Goal: Information Seeking & Learning: Learn about a topic

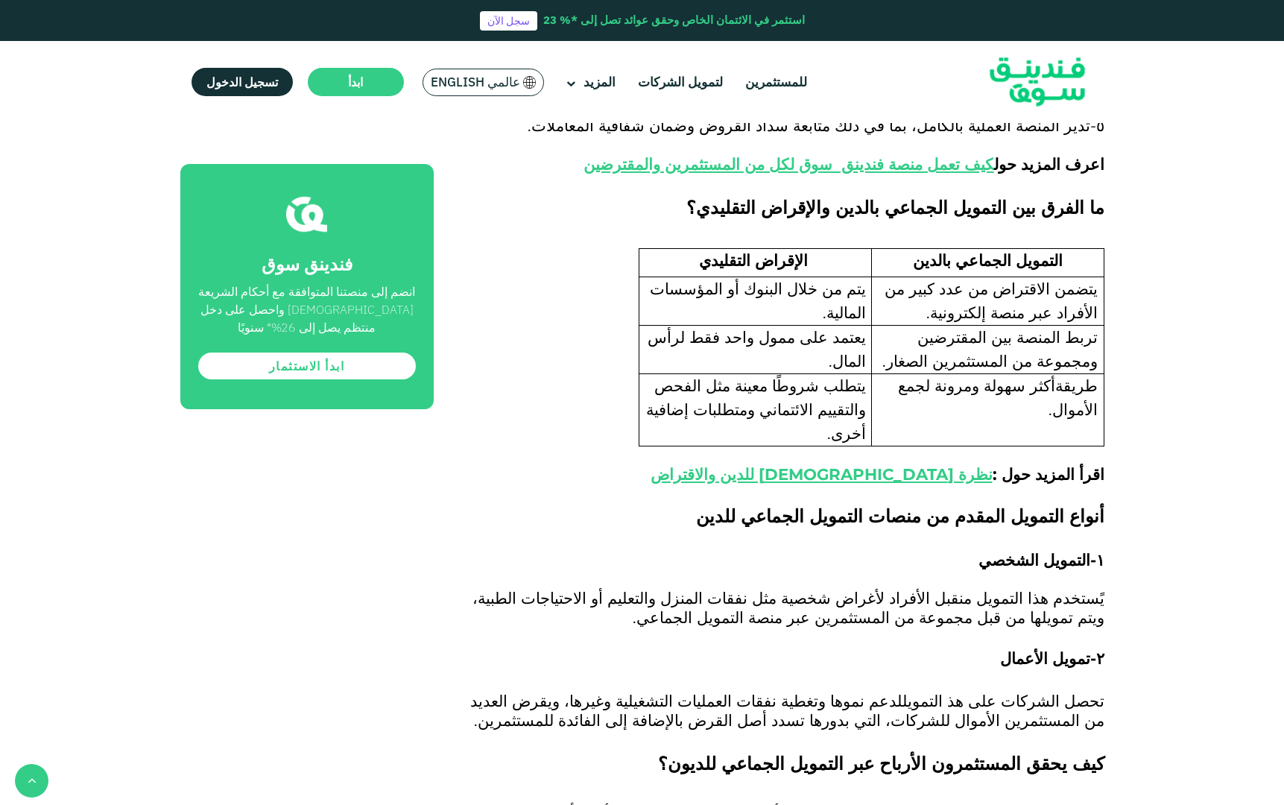
scroll to position [1414, 0]
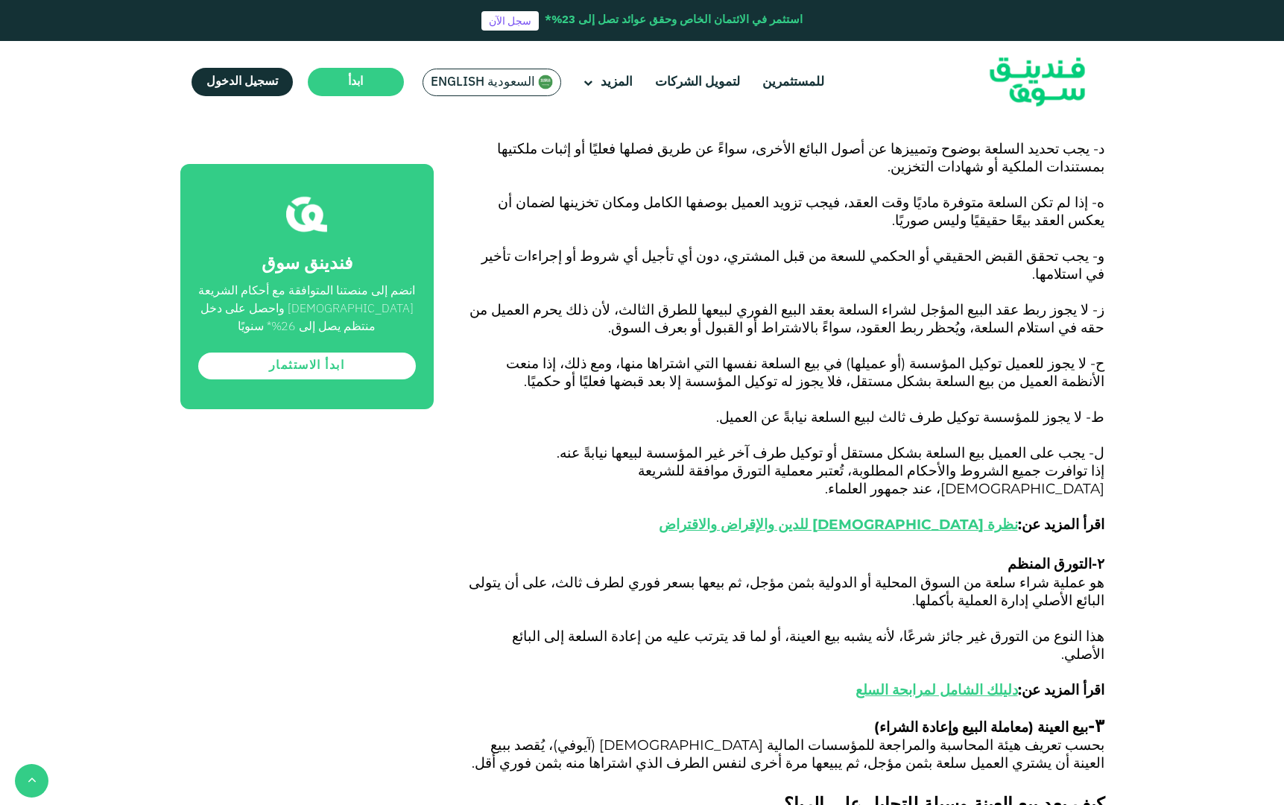
click at [1038, 84] on img at bounding box center [1037, 82] width 146 height 75
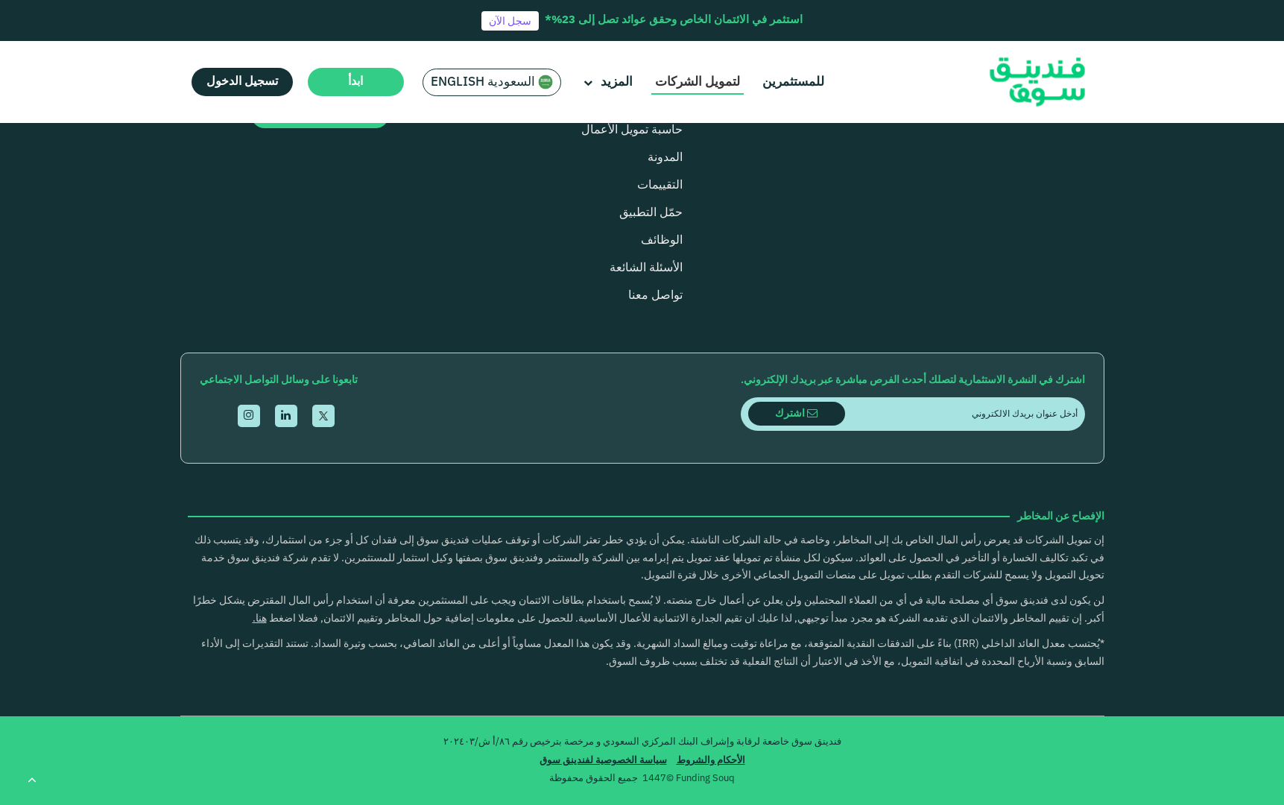
type tc-range-slider "4"
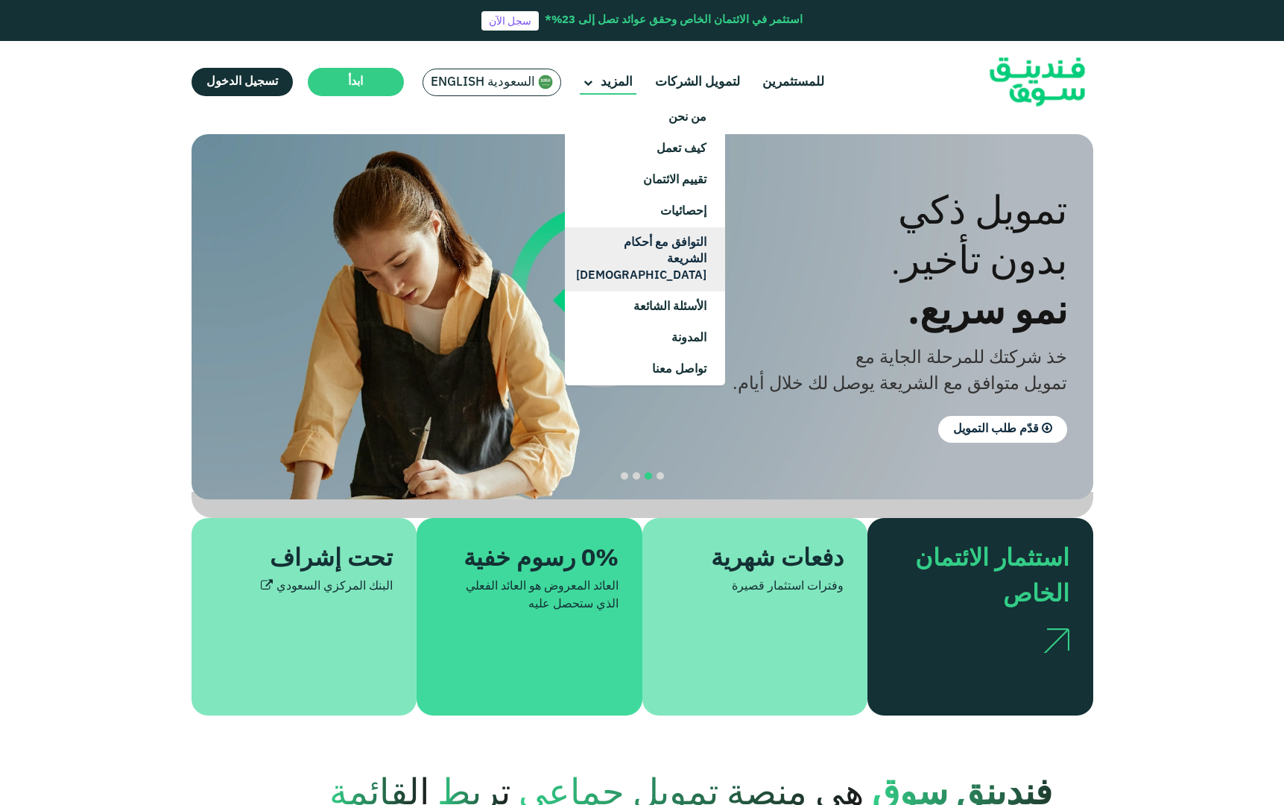
click at [632, 239] on link "التوافق مع أحكام الشريعة [DEMOGRAPHIC_DATA]" at bounding box center [645, 259] width 160 height 64
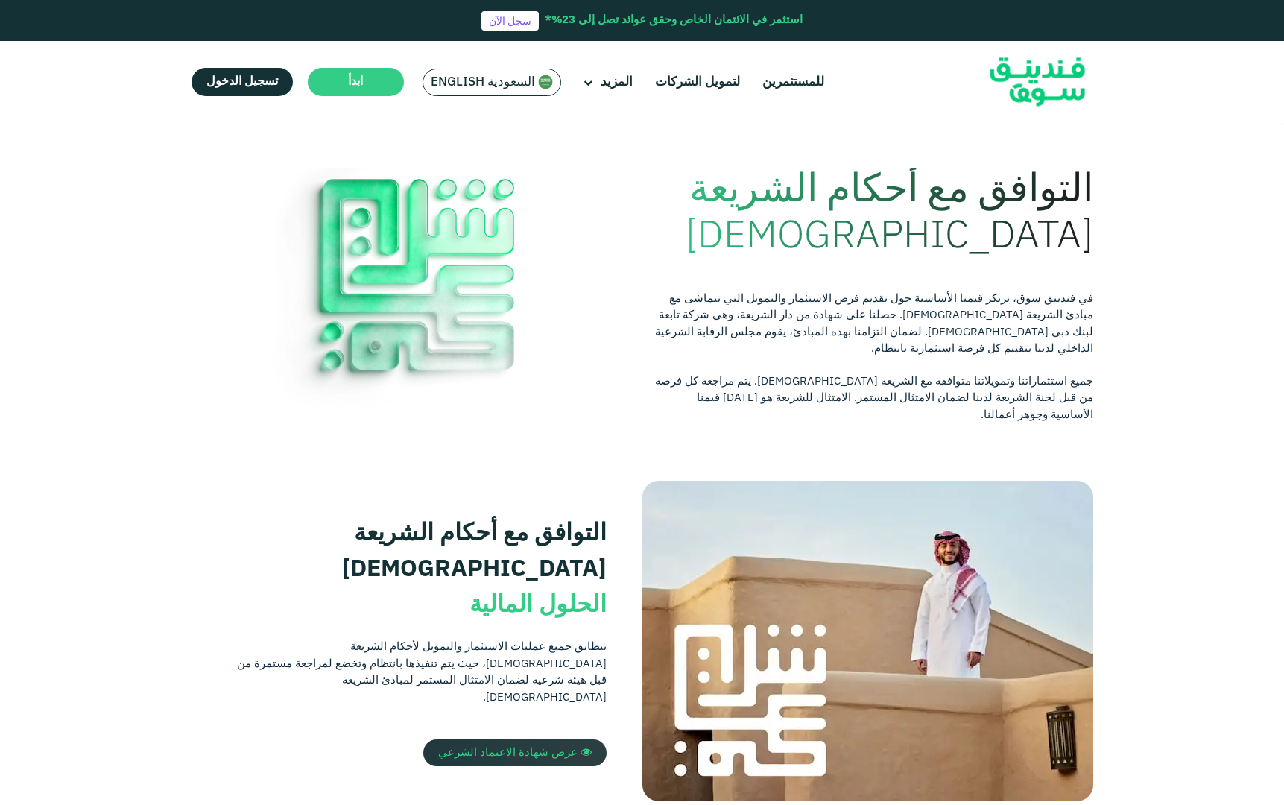
click at [566, 747] on span "عرض شهادة الاعتماد الشرعي" at bounding box center [507, 752] width 139 height 10
